Goal: Book appointment/travel/reservation

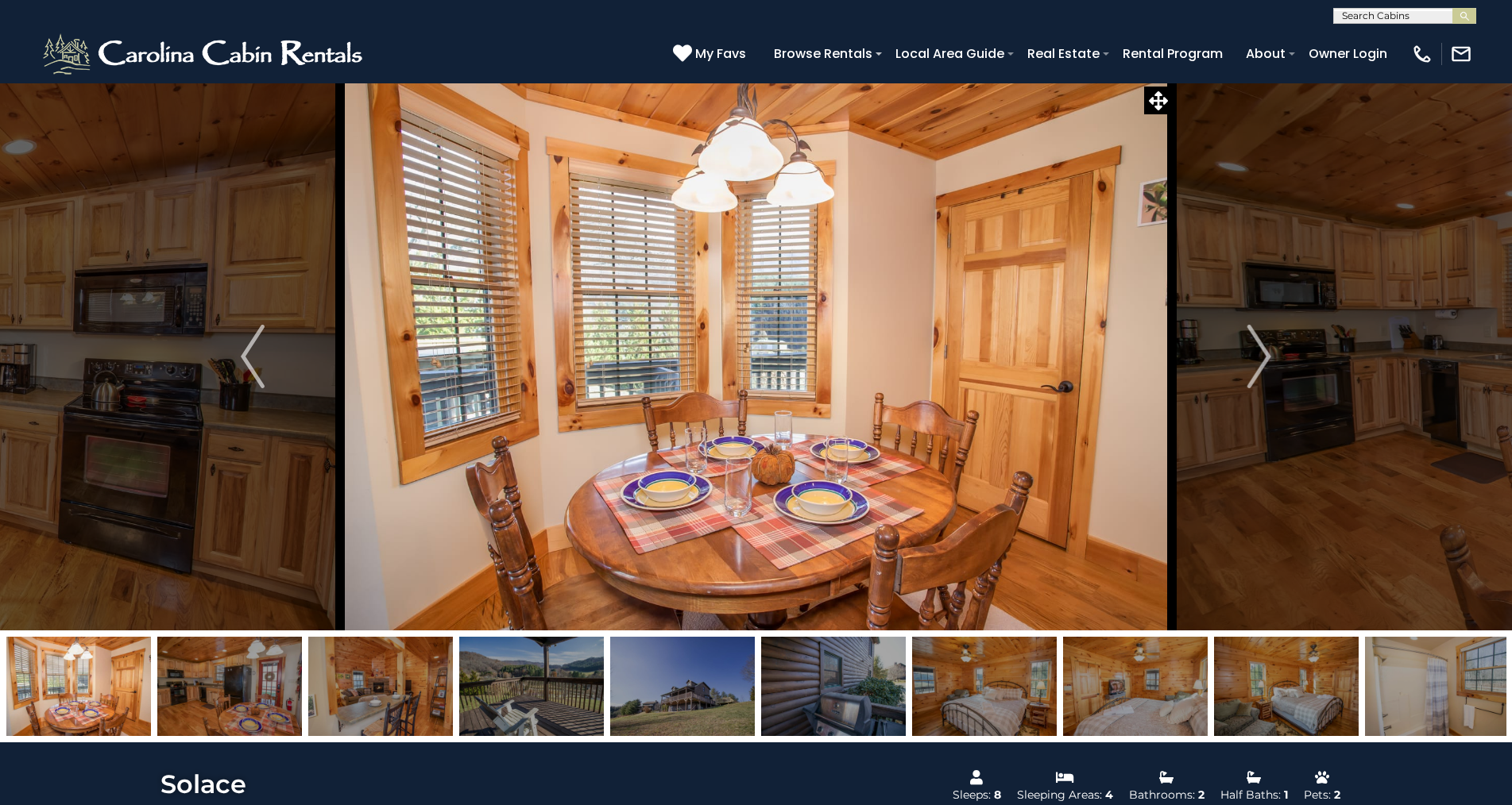
select select "*"
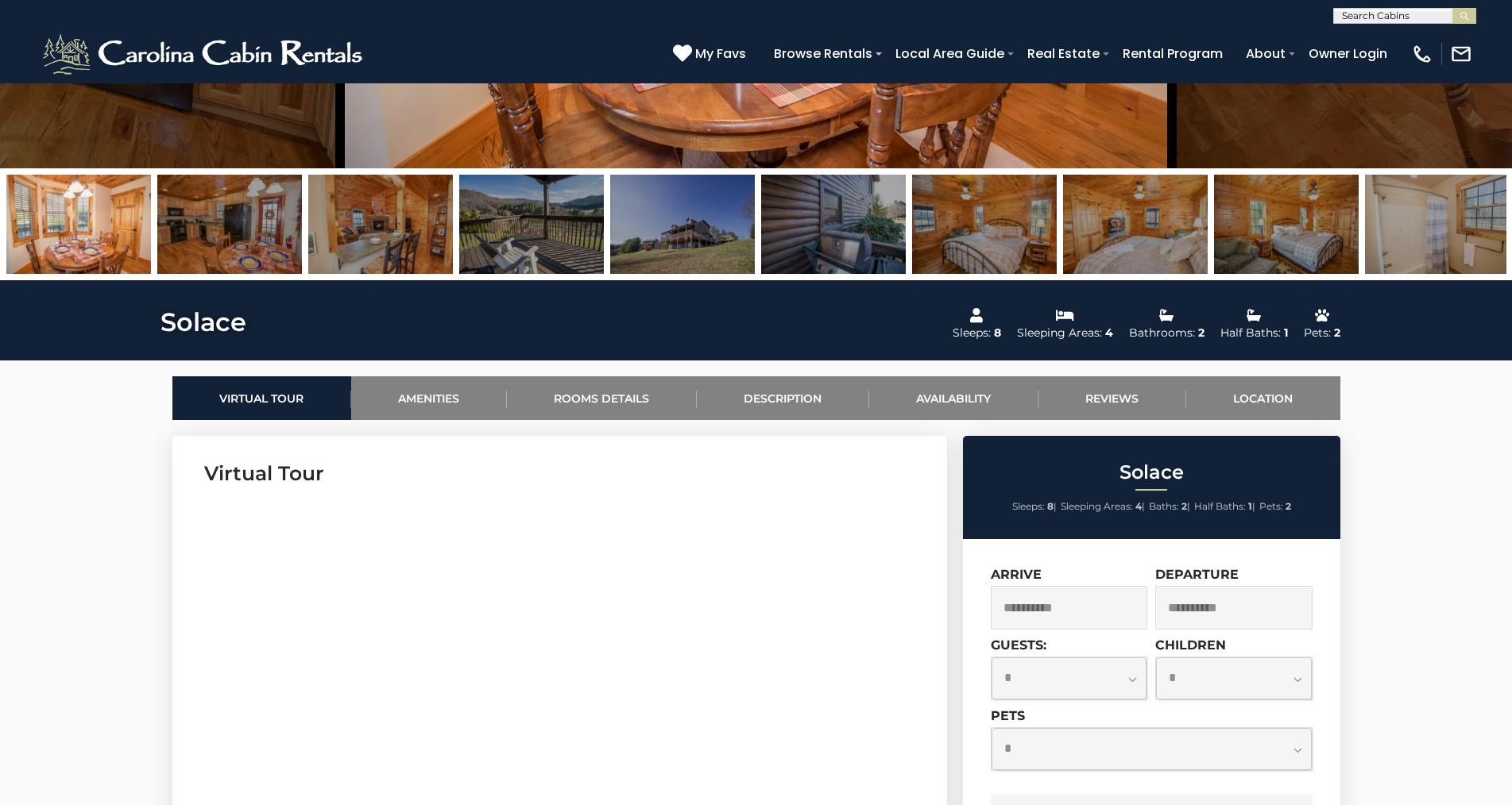
scroll to position [504, 0]
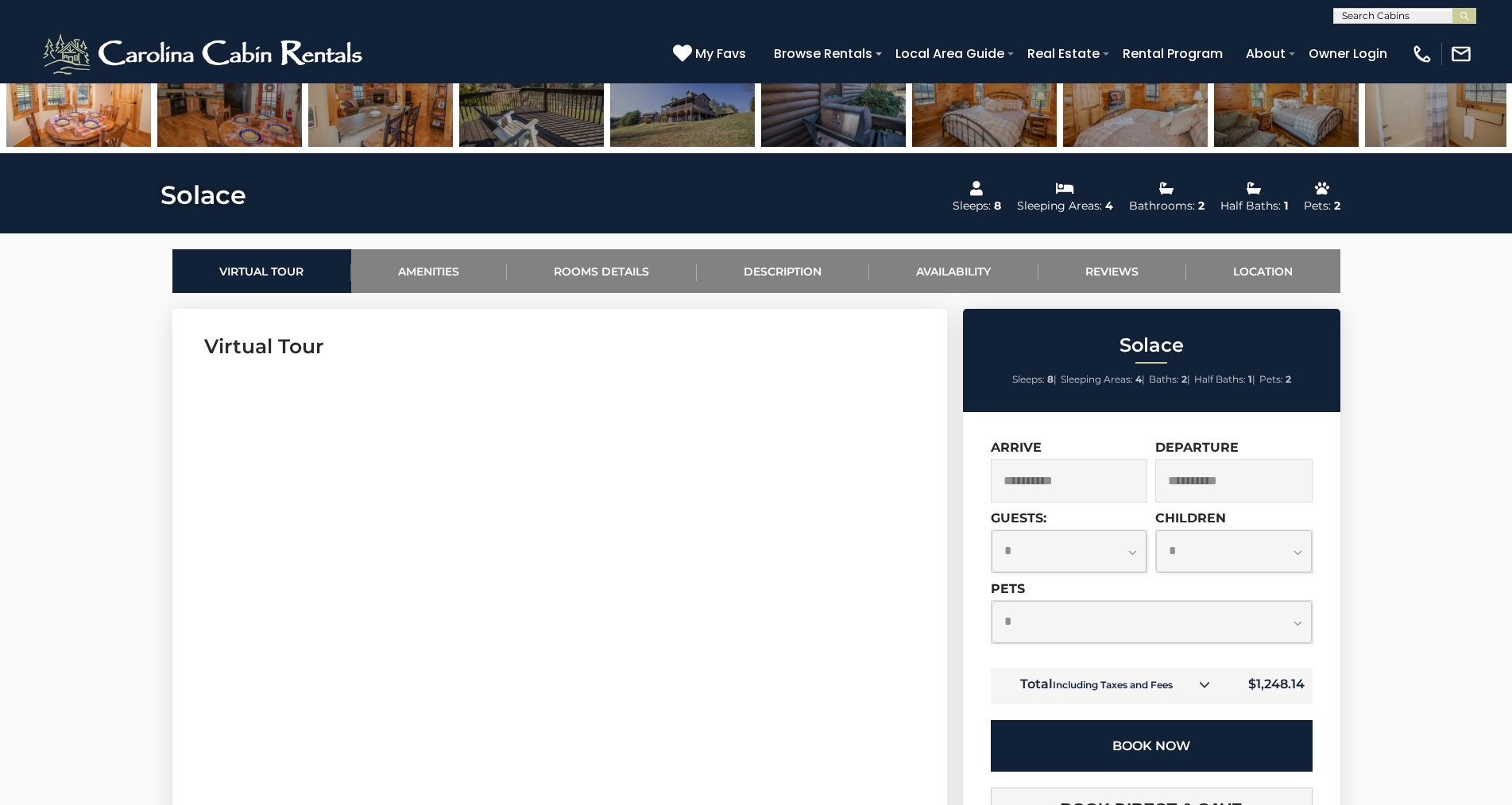
scroll to position [599, 0]
